Goal: Browse casually

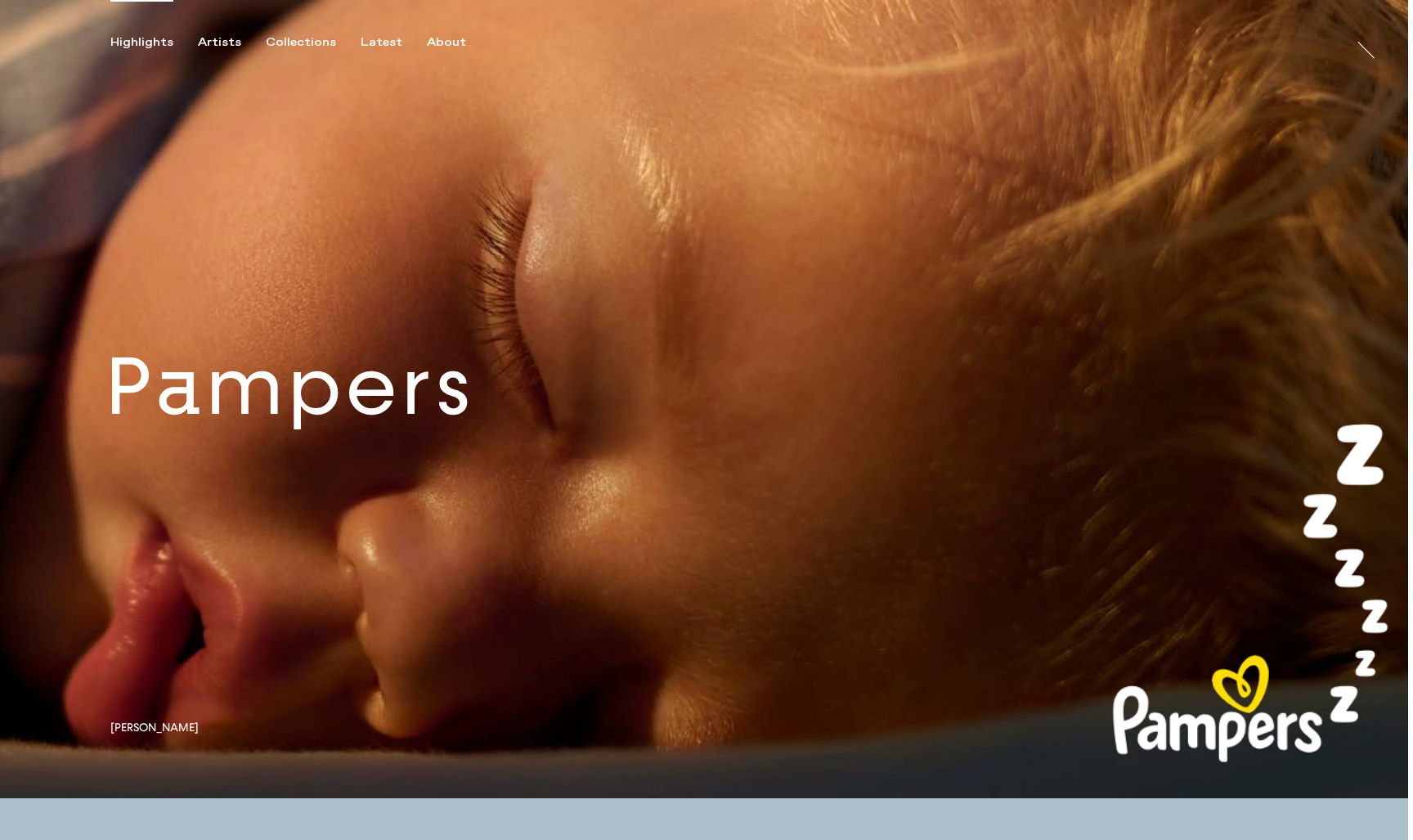
click at [415, 427] on link at bounding box center [704, 399] width 1408 height 798
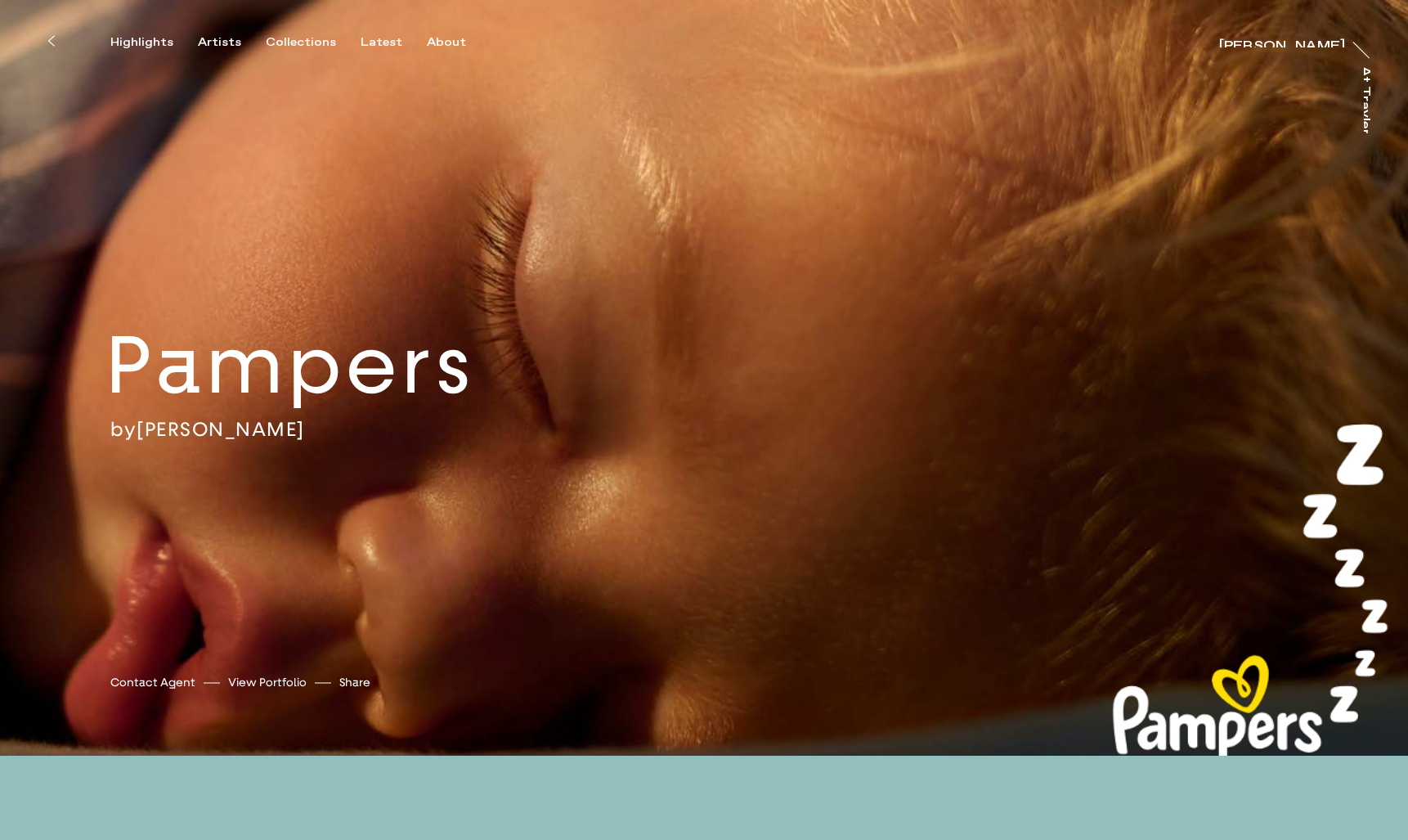
click at [55, 39] on button at bounding box center [51, 41] width 36 height 36
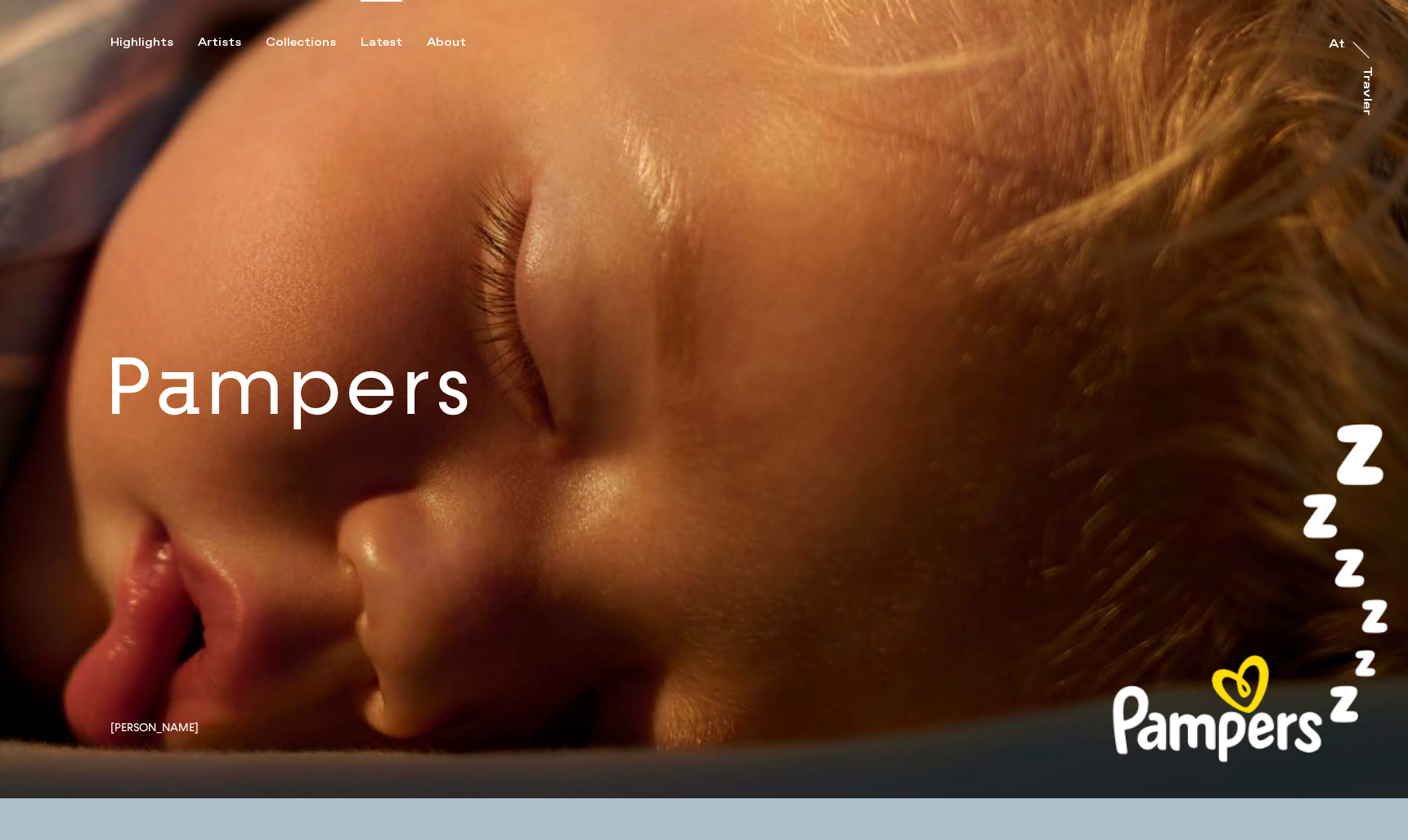
click at [364, 39] on div "Latest" at bounding box center [381, 43] width 42 height 14
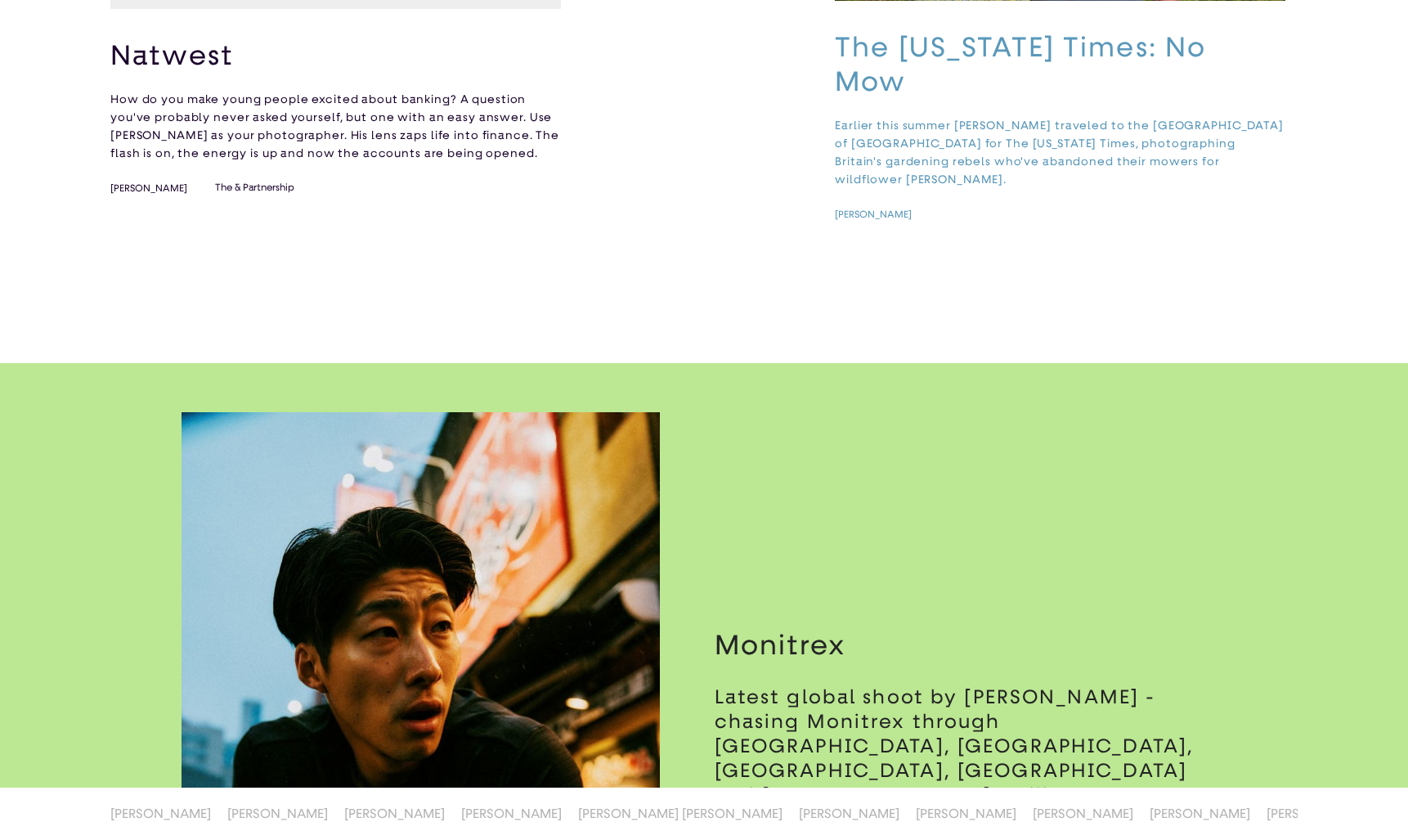
scroll to position [1472, 0]
